Goal: Information Seeking & Learning: Learn about a topic

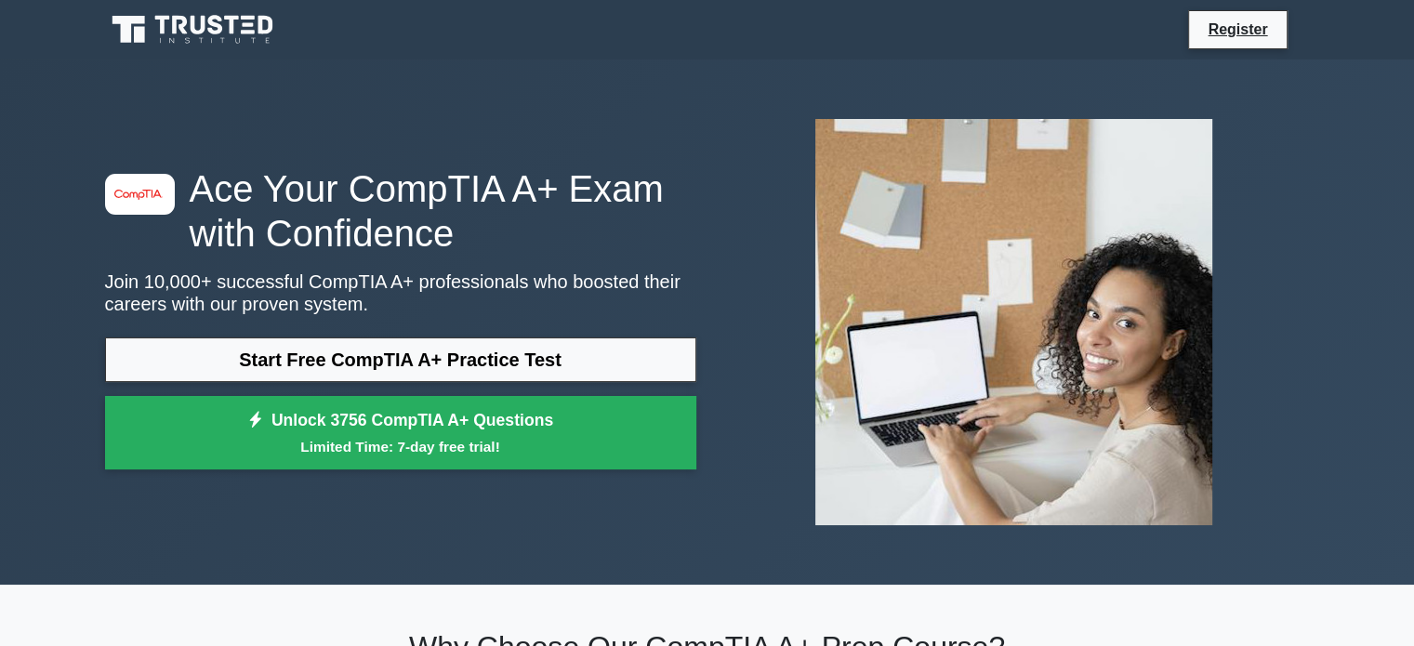
click at [353, 366] on link "Start Free CompTIA A+ Practice Test" at bounding box center [400, 359] width 591 height 45
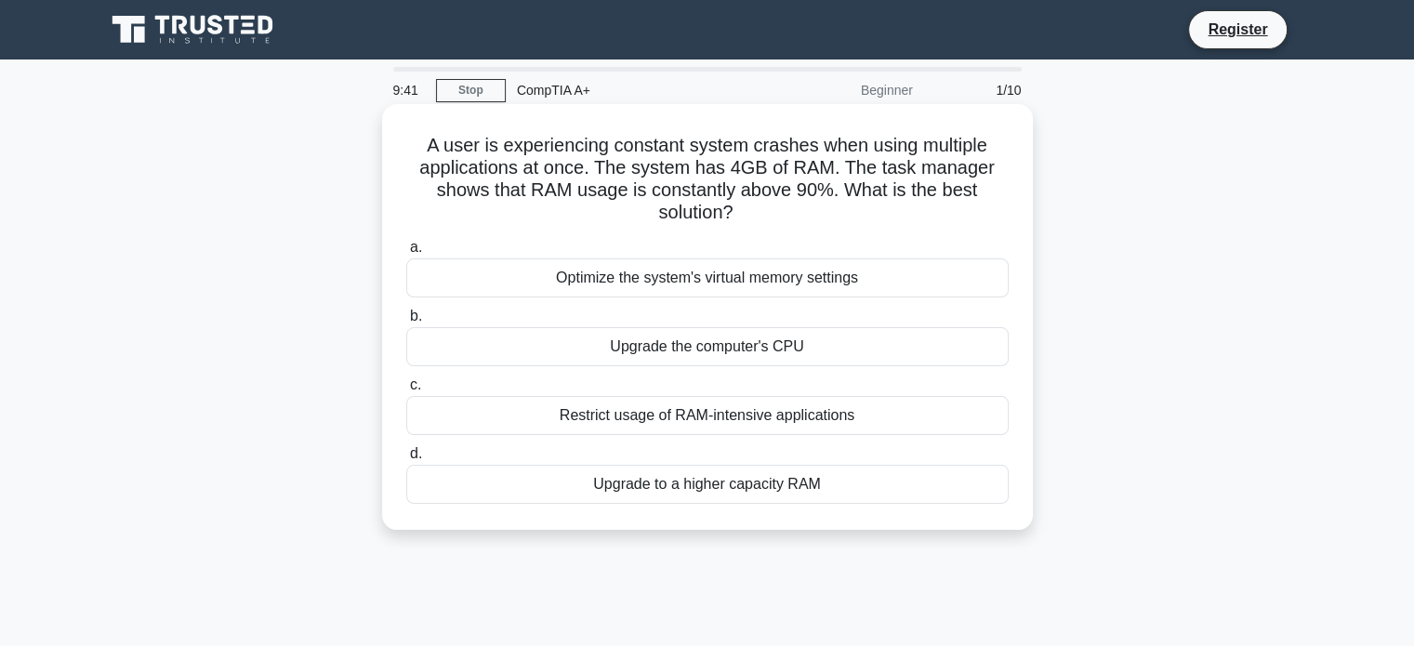
click at [517, 479] on div "Upgrade to a higher capacity RAM" at bounding box center [707, 484] width 602 height 39
click at [406, 460] on input "d. Upgrade to a higher capacity RAM" at bounding box center [406, 454] width 0 height 12
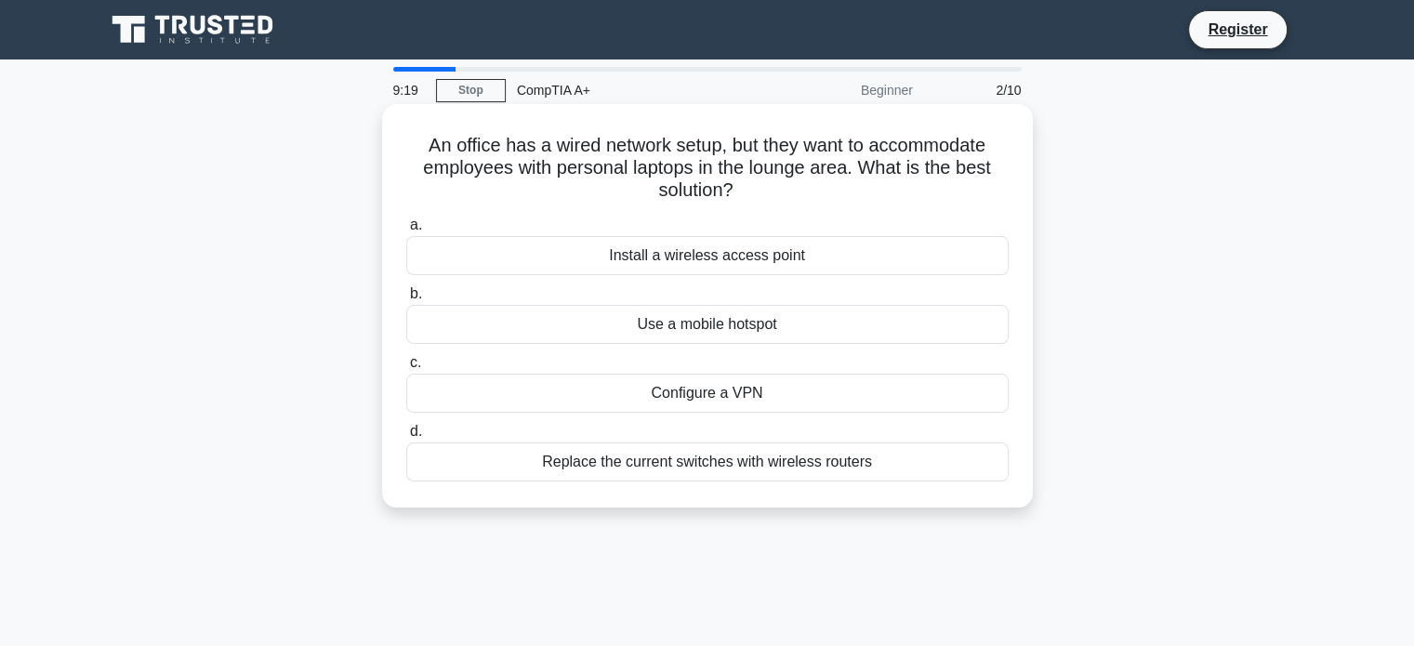
click at [540, 251] on div "Install a wireless access point" at bounding box center [707, 255] width 602 height 39
click at [406, 231] on input "a. Install a wireless access point" at bounding box center [406, 225] width 0 height 12
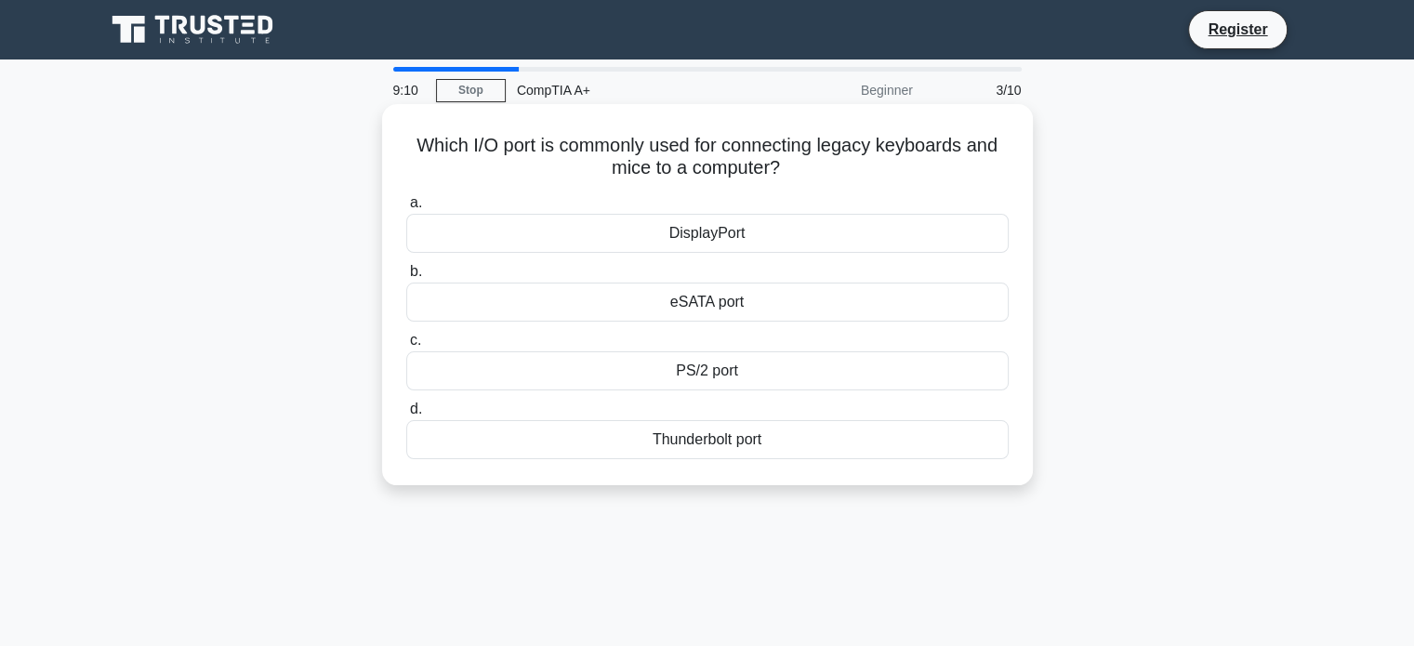
click at [574, 367] on div "PS/2 port" at bounding box center [707, 370] width 602 height 39
click at [406, 347] on input "c. PS/2 port" at bounding box center [406, 341] width 0 height 12
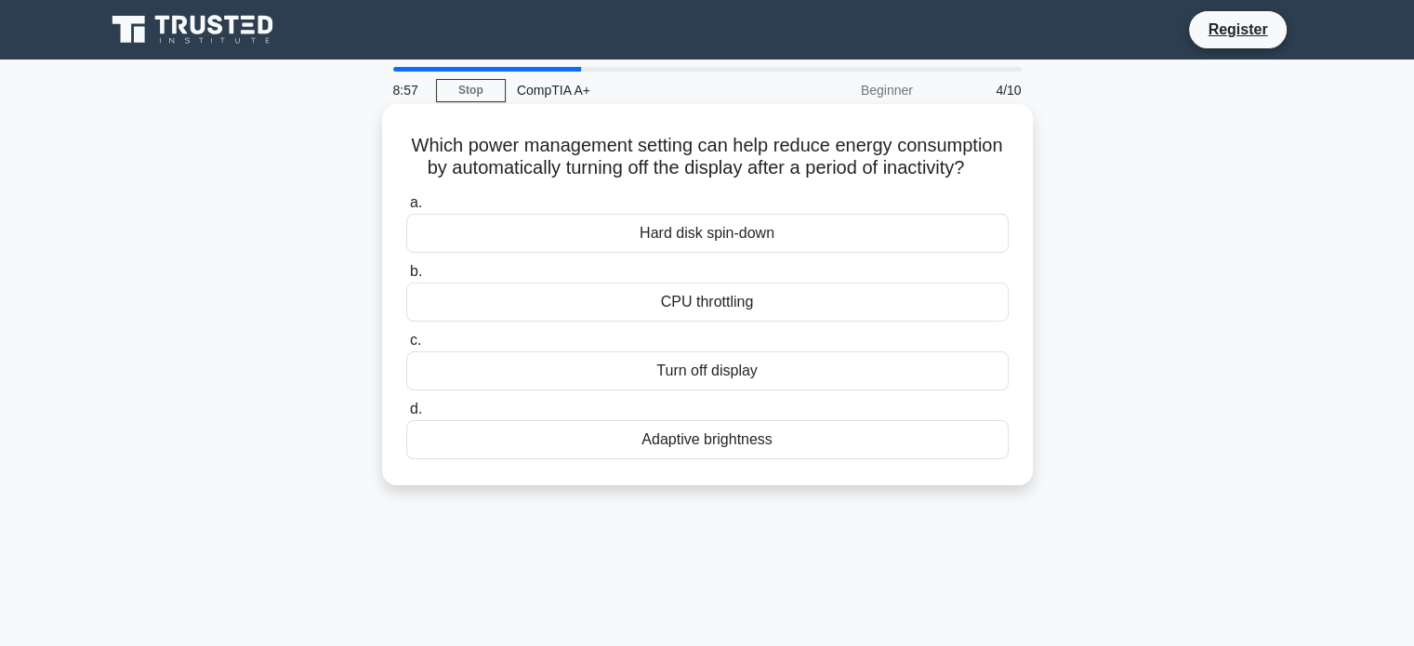
click at [508, 390] on div "Turn off display" at bounding box center [707, 370] width 602 height 39
click at [406, 347] on input "c. Turn off display" at bounding box center [406, 341] width 0 height 12
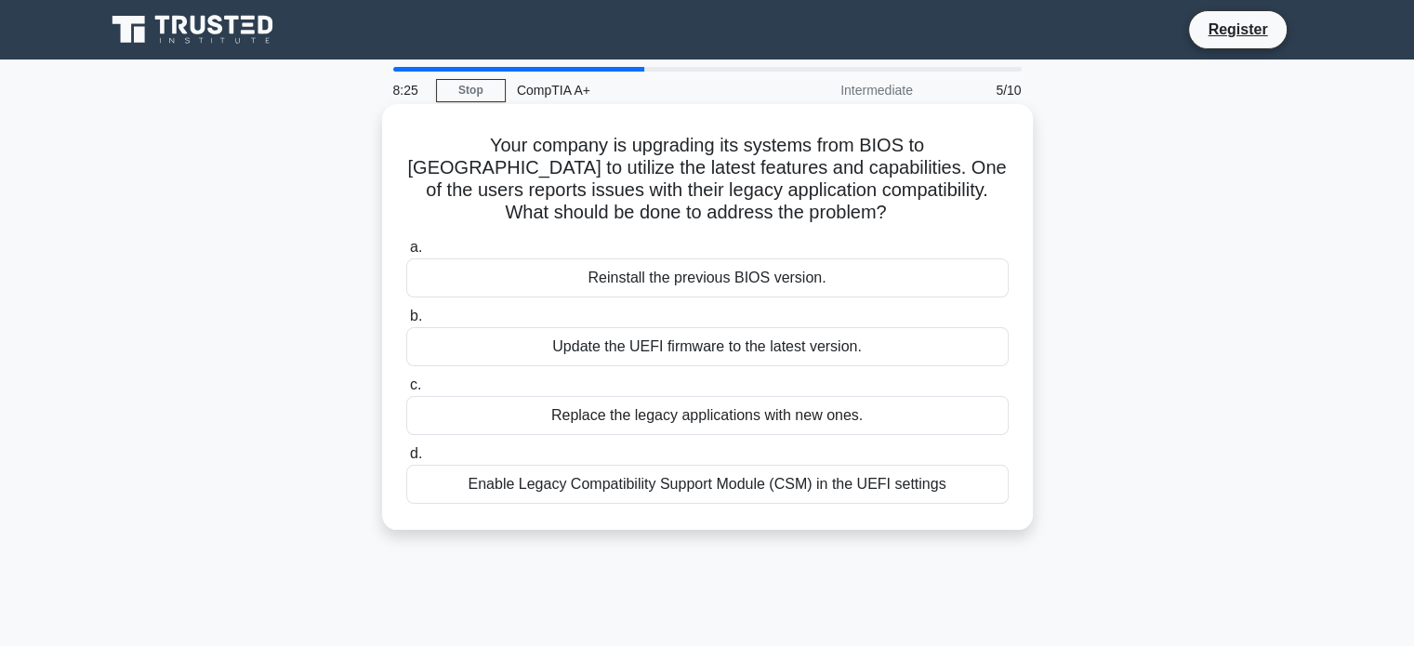
click at [554, 484] on div "Enable Legacy Compatibility Support Module (CSM) in the UEFI settings" at bounding box center [707, 484] width 602 height 39
click at [406, 460] on input "d. Enable Legacy Compatibility Support Module (CSM) in the UEFI settings" at bounding box center [406, 454] width 0 height 12
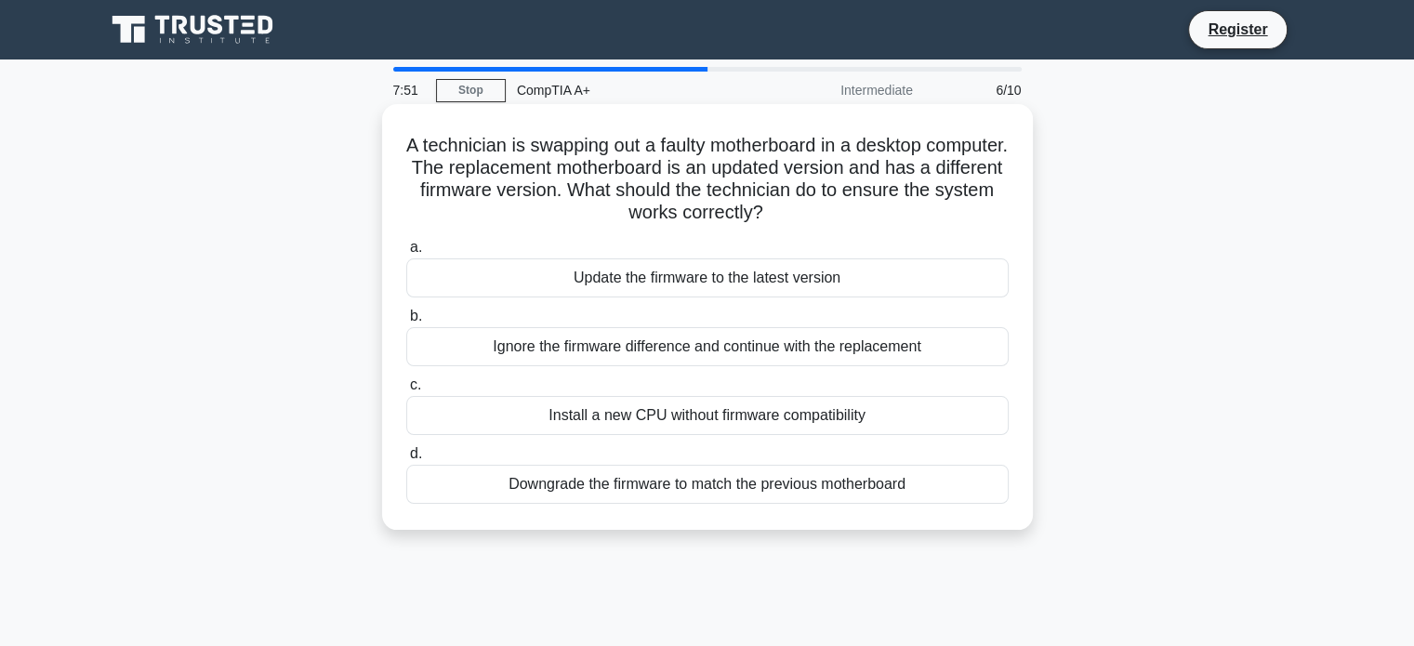
click at [532, 500] on div "Downgrade the firmware to match the previous motherboard" at bounding box center [707, 484] width 602 height 39
click at [406, 460] on input "d. Downgrade the firmware to match the previous motherboard" at bounding box center [406, 454] width 0 height 12
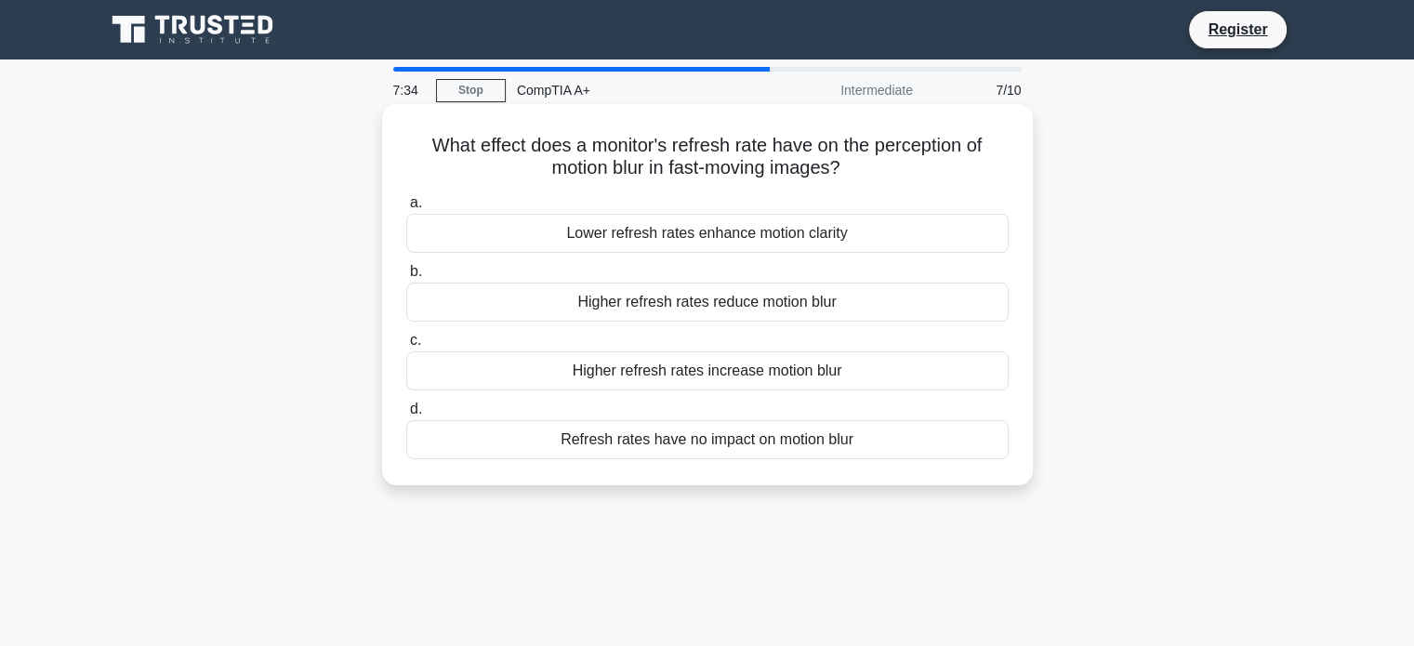
click at [480, 313] on div "Higher refresh rates reduce motion blur" at bounding box center [707, 302] width 602 height 39
click at [406, 278] on input "b. Higher refresh rates reduce motion blur" at bounding box center [406, 272] width 0 height 12
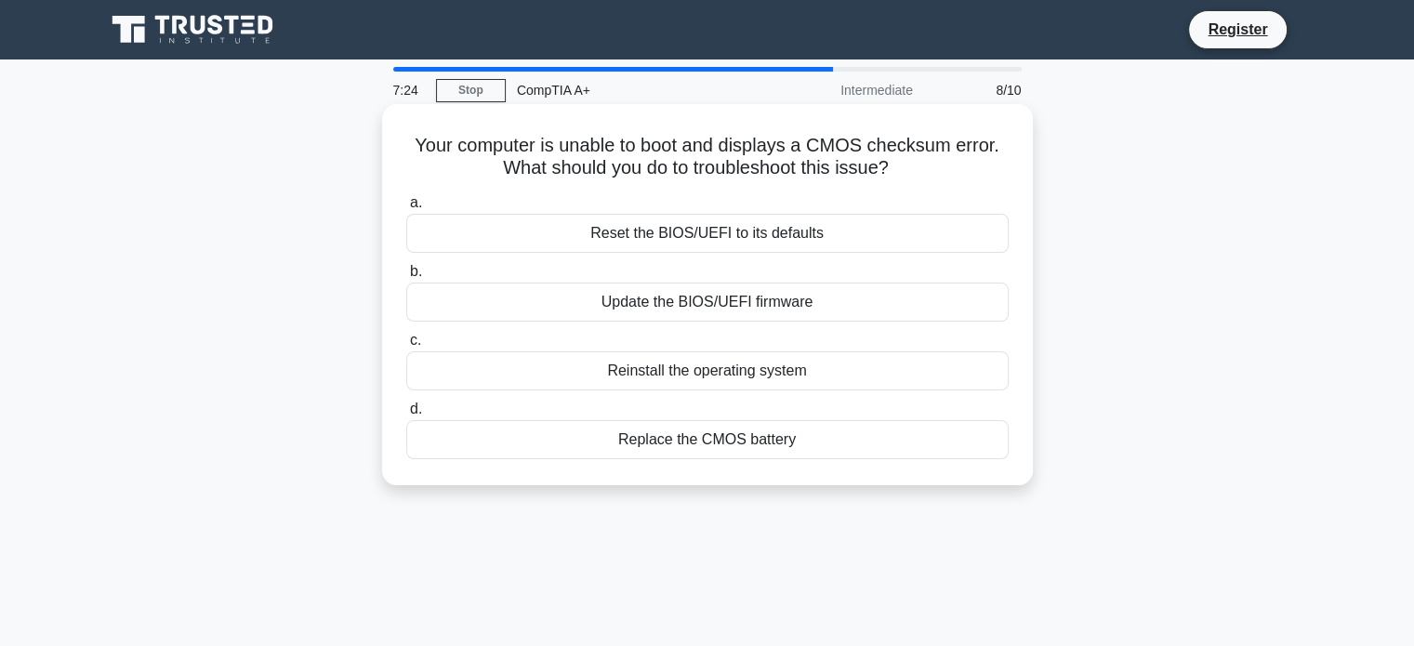
click at [497, 441] on div "Replace the CMOS battery" at bounding box center [707, 439] width 602 height 39
click at [406, 415] on input "d. Replace the CMOS battery" at bounding box center [406, 409] width 0 height 12
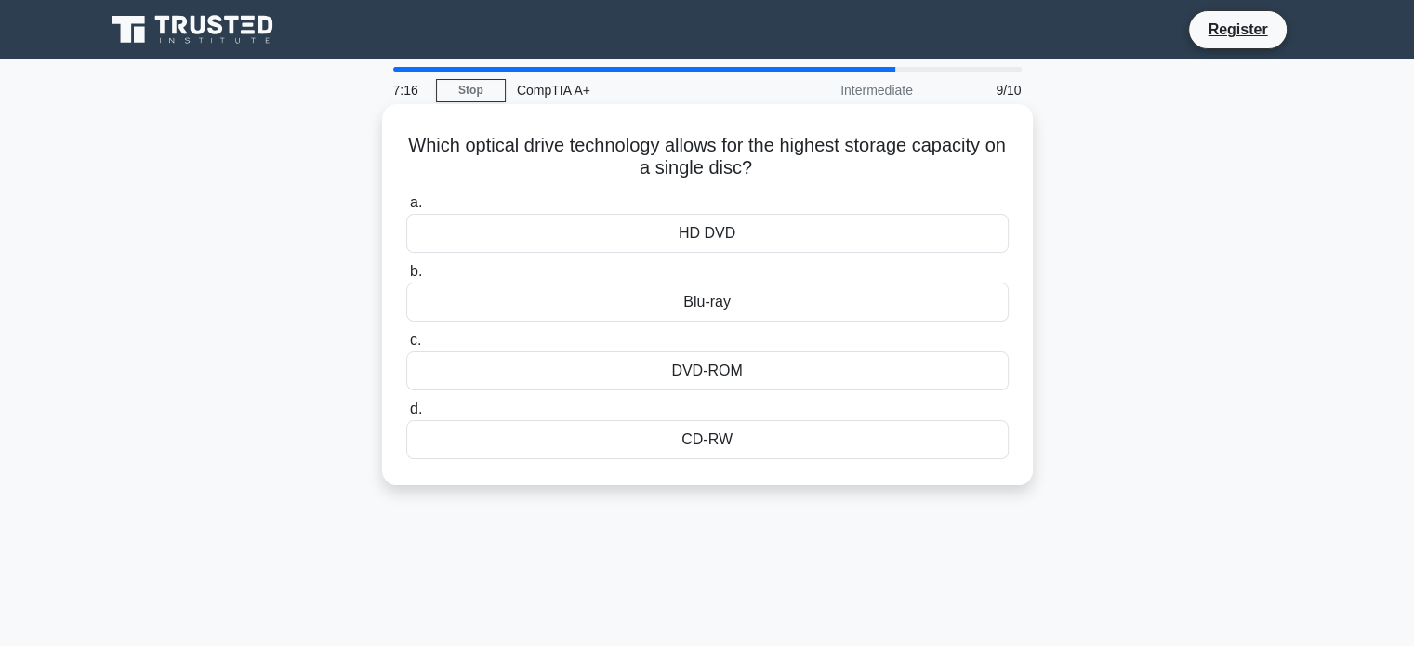
click at [550, 309] on div "Blu-ray" at bounding box center [707, 302] width 602 height 39
click at [406, 278] on input "b. Blu-ray" at bounding box center [406, 272] width 0 height 12
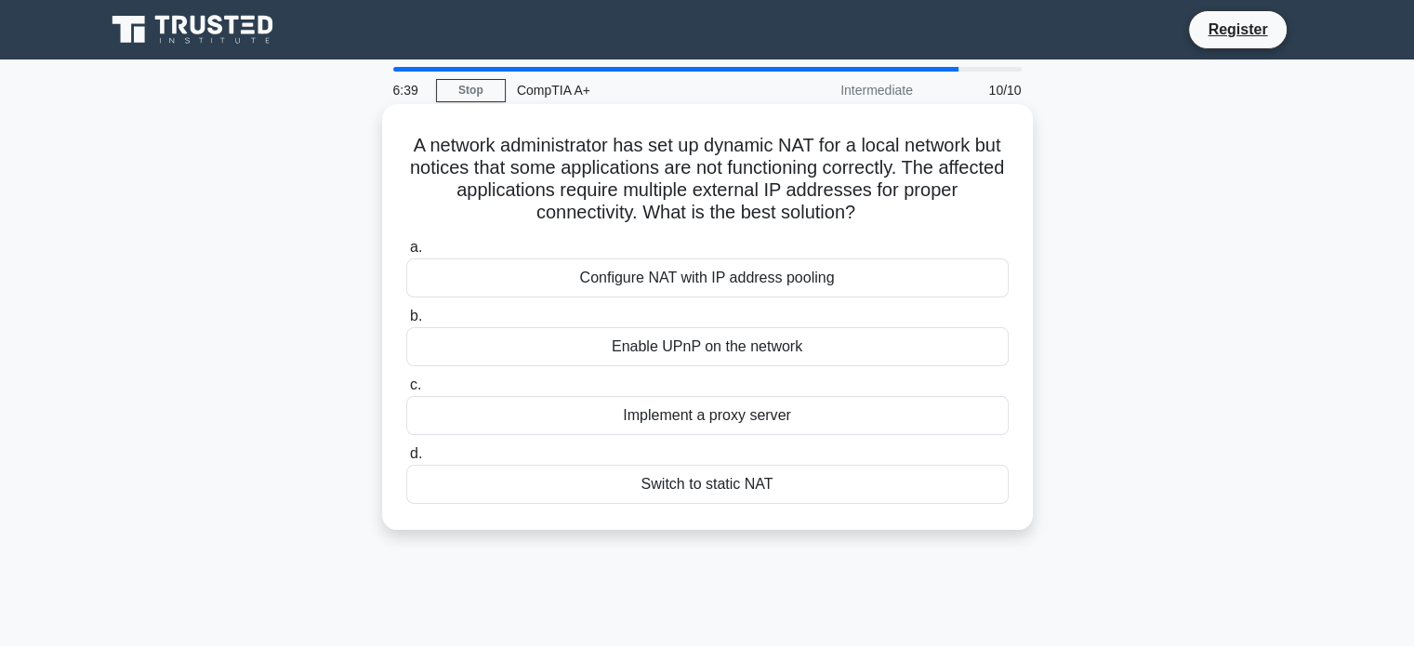
click at [498, 283] on div "Configure NAT with IP address pooling" at bounding box center [707, 277] width 602 height 39
click at [406, 254] on input "a. Configure NAT with IP address pooling" at bounding box center [406, 248] width 0 height 12
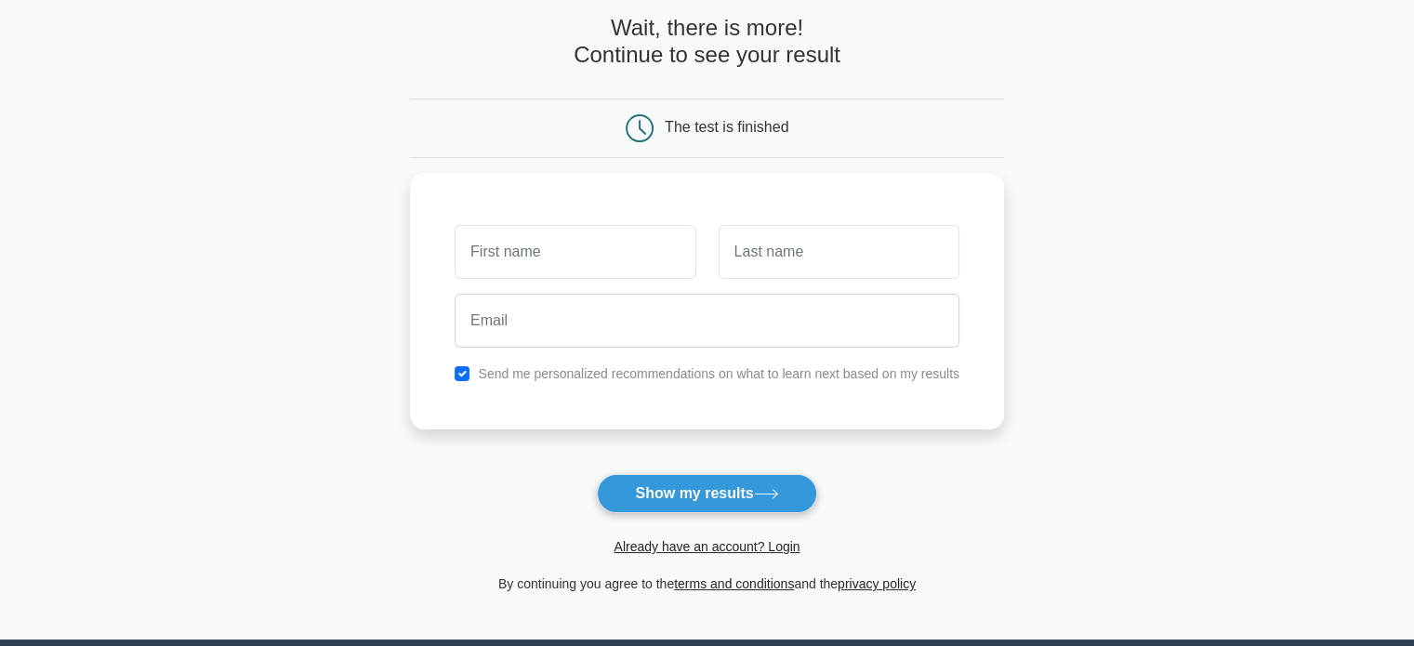
scroll to position [89, 0]
click at [643, 490] on button "Show my results" at bounding box center [706, 493] width 219 height 39
